Goal: Task Accomplishment & Management: Use online tool/utility

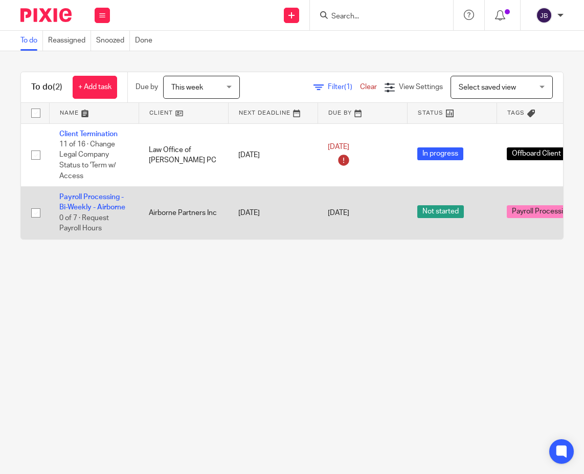
click at [80, 201] on td "Payroll Processing - Bi-Weekly - Airborne 0 of 7 · Request Payroll Hours" at bounding box center [94, 213] width 90 height 52
click at [81, 190] on td "Payroll Processing - Bi-Weekly - Airborne 0 of 7 · Request Payroll Hours" at bounding box center [94, 213] width 90 height 52
click at [81, 194] on link "Payroll Processing - Bi-Weekly - Airborne" at bounding box center [92, 201] width 66 height 17
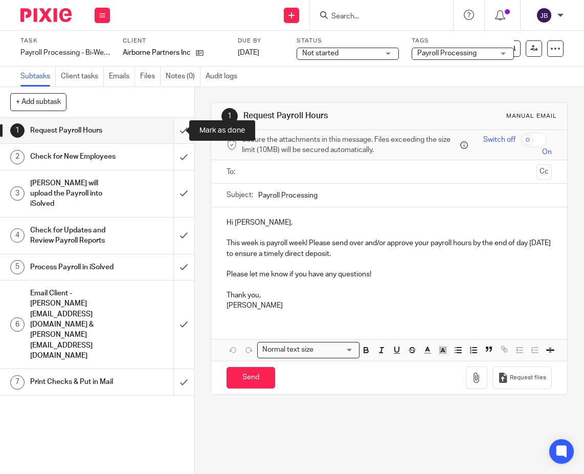
click at [171, 129] on input "submit" at bounding box center [97, 131] width 194 height 26
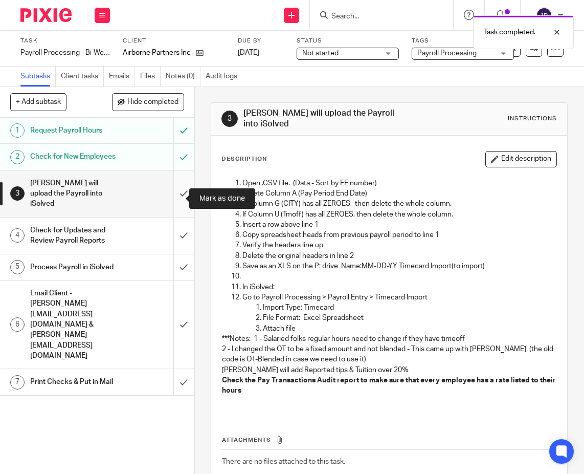
click at [174, 199] on input "submit" at bounding box center [97, 193] width 194 height 47
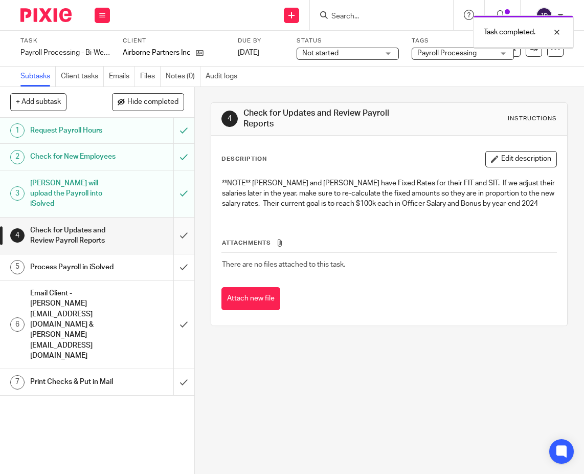
click at [173, 235] on input "submit" at bounding box center [97, 235] width 194 height 36
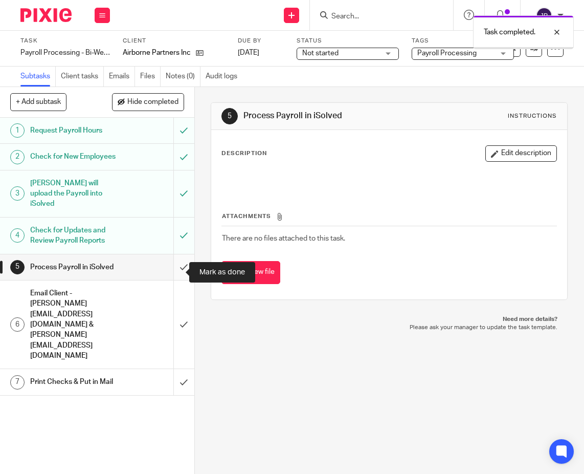
click at [172, 271] on input "submit" at bounding box center [97, 267] width 194 height 26
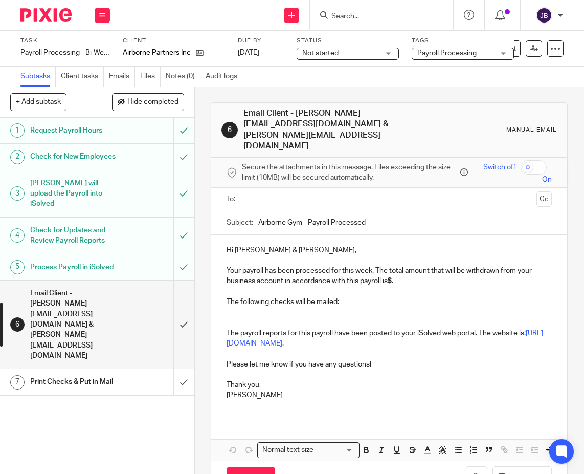
click at [392, 259] on p "Your payroll has been processed for this week. The total amount that will be wi…" at bounding box center [389, 270] width 325 height 31
click at [245, 307] on p at bounding box center [389, 312] width 325 height 10
click at [257, 466] on input "Send" at bounding box center [251, 477] width 49 height 22
